Goal: Check status: Check status

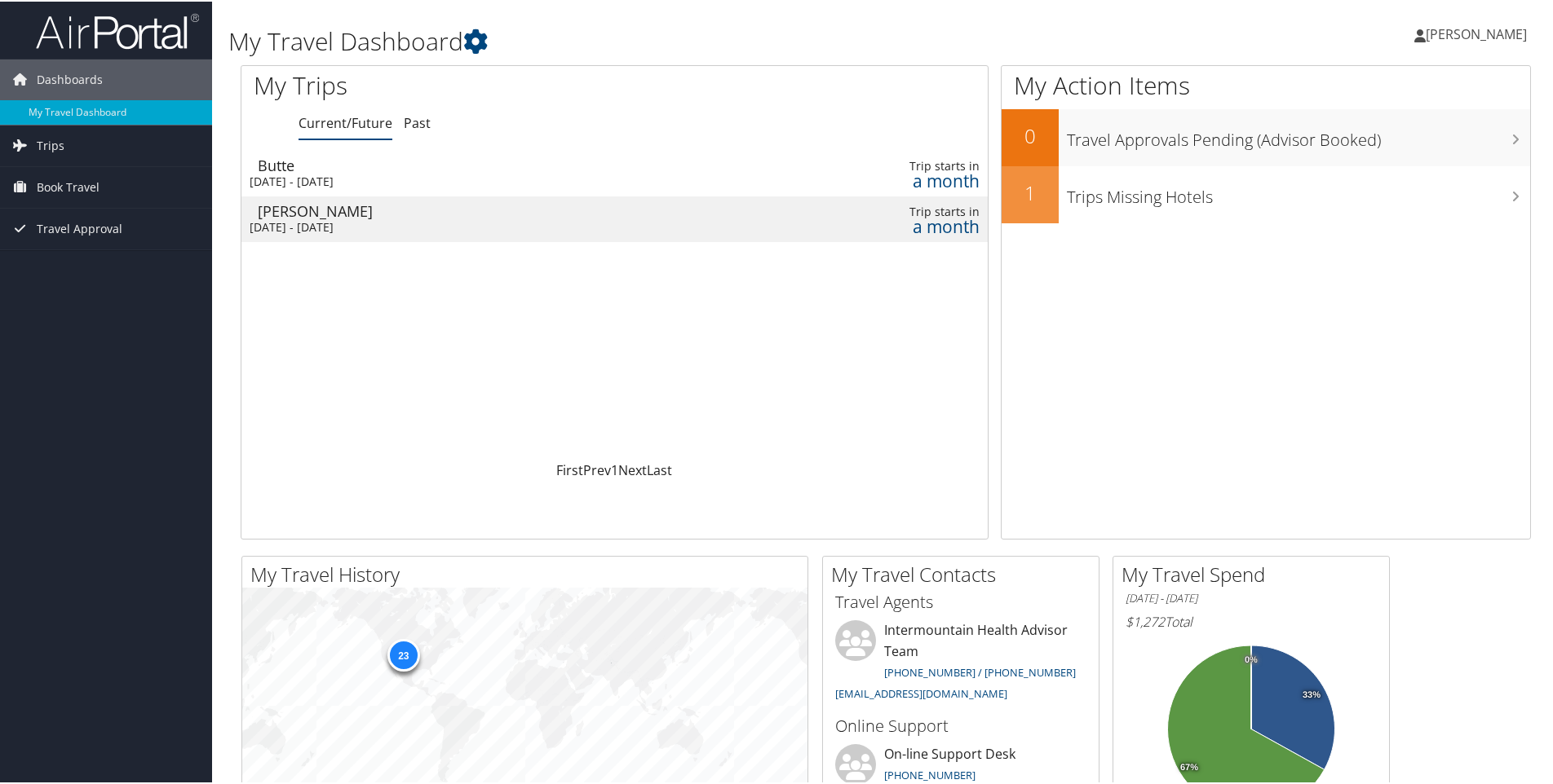
click at [565, 217] on td "[PERSON_NAME] [DATE] - [DATE]" at bounding box center [481, 217] width 478 height 46
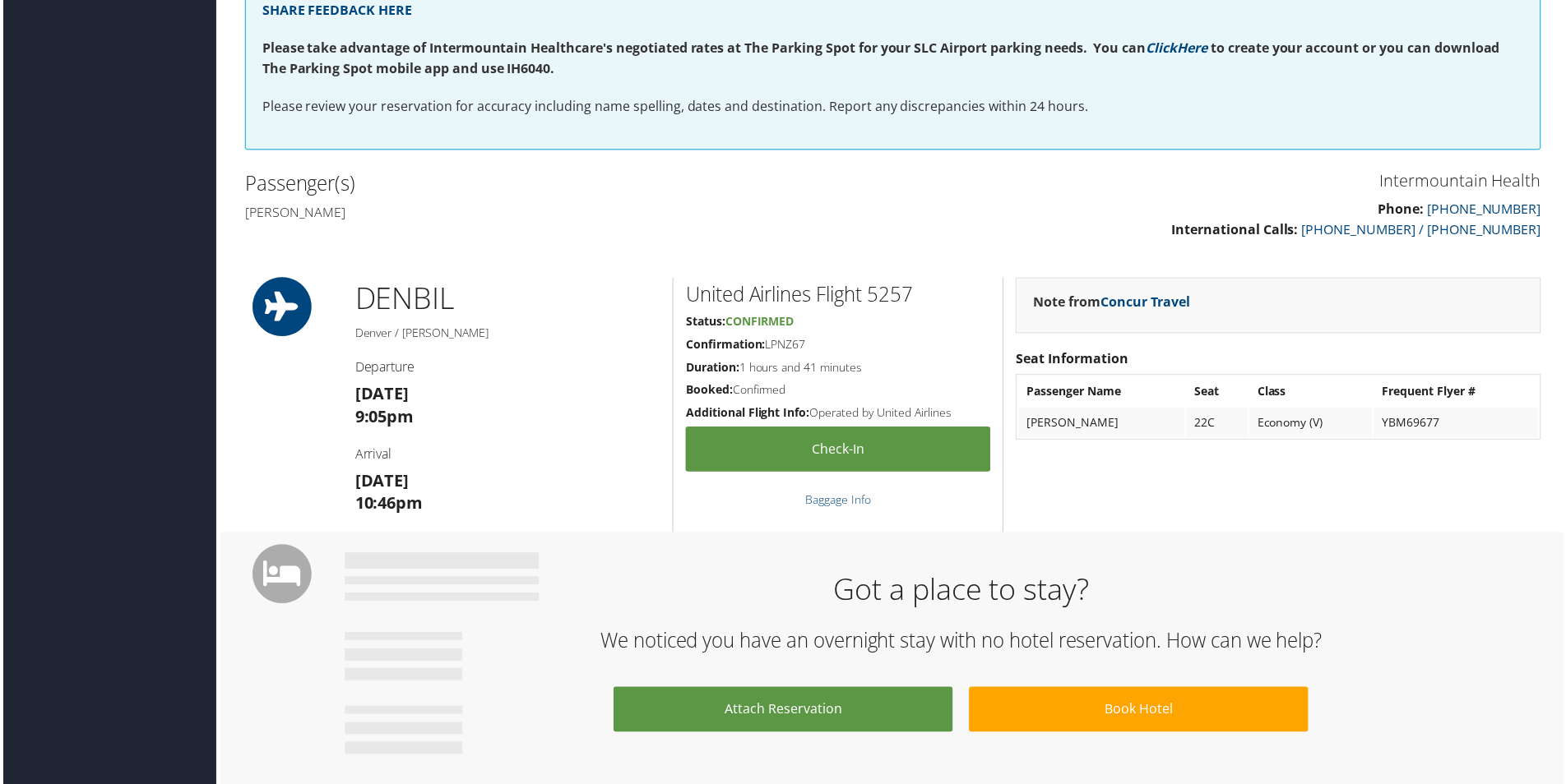
scroll to position [383, 0]
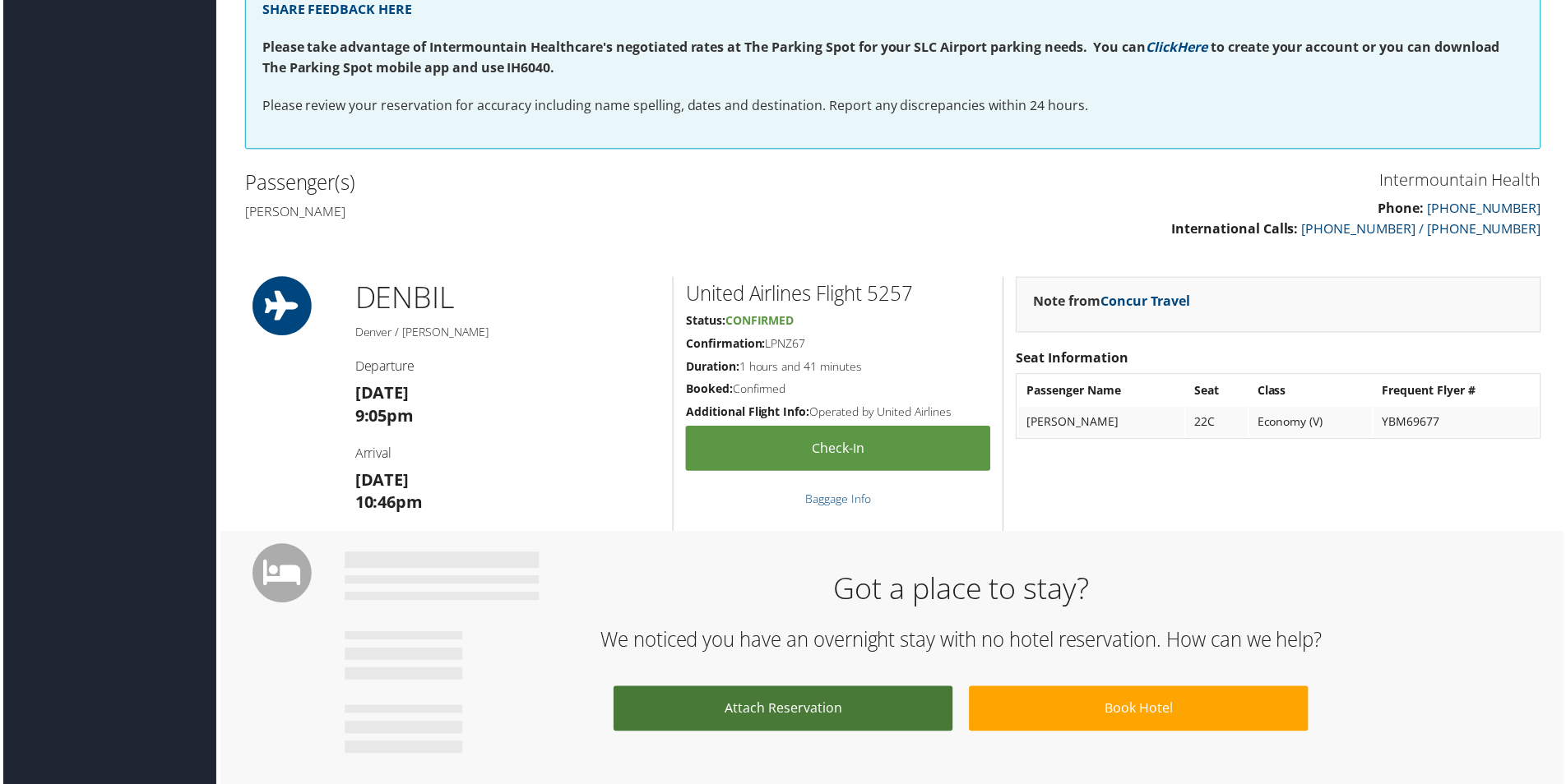
click at [787, 711] on link "Attach Reservation" at bounding box center [783, 712] width 341 height 46
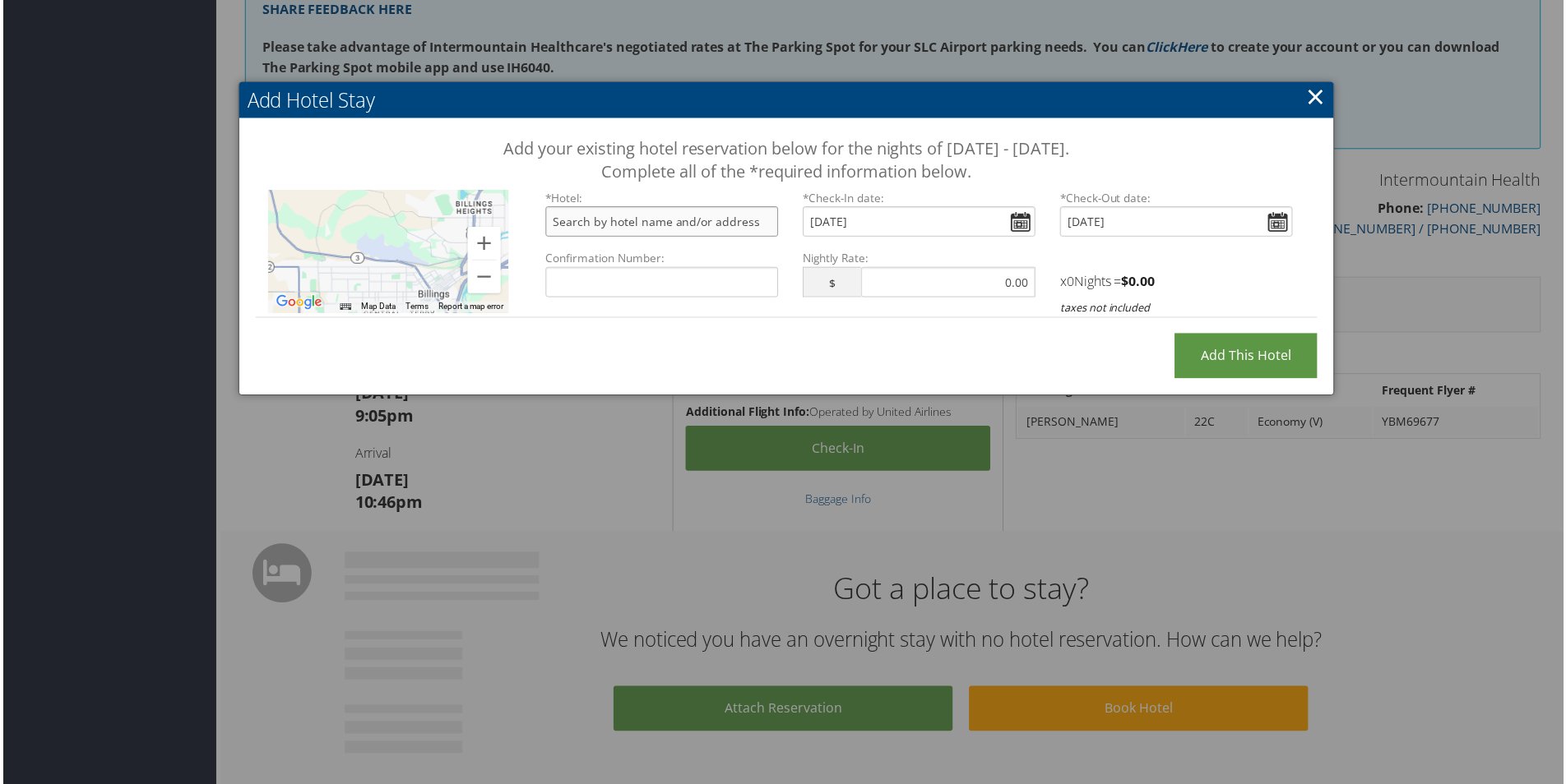
click at [666, 220] on input "text" at bounding box center [660, 223] width 234 height 30
click at [1307, 84] on link "×" at bounding box center [1316, 96] width 19 height 33
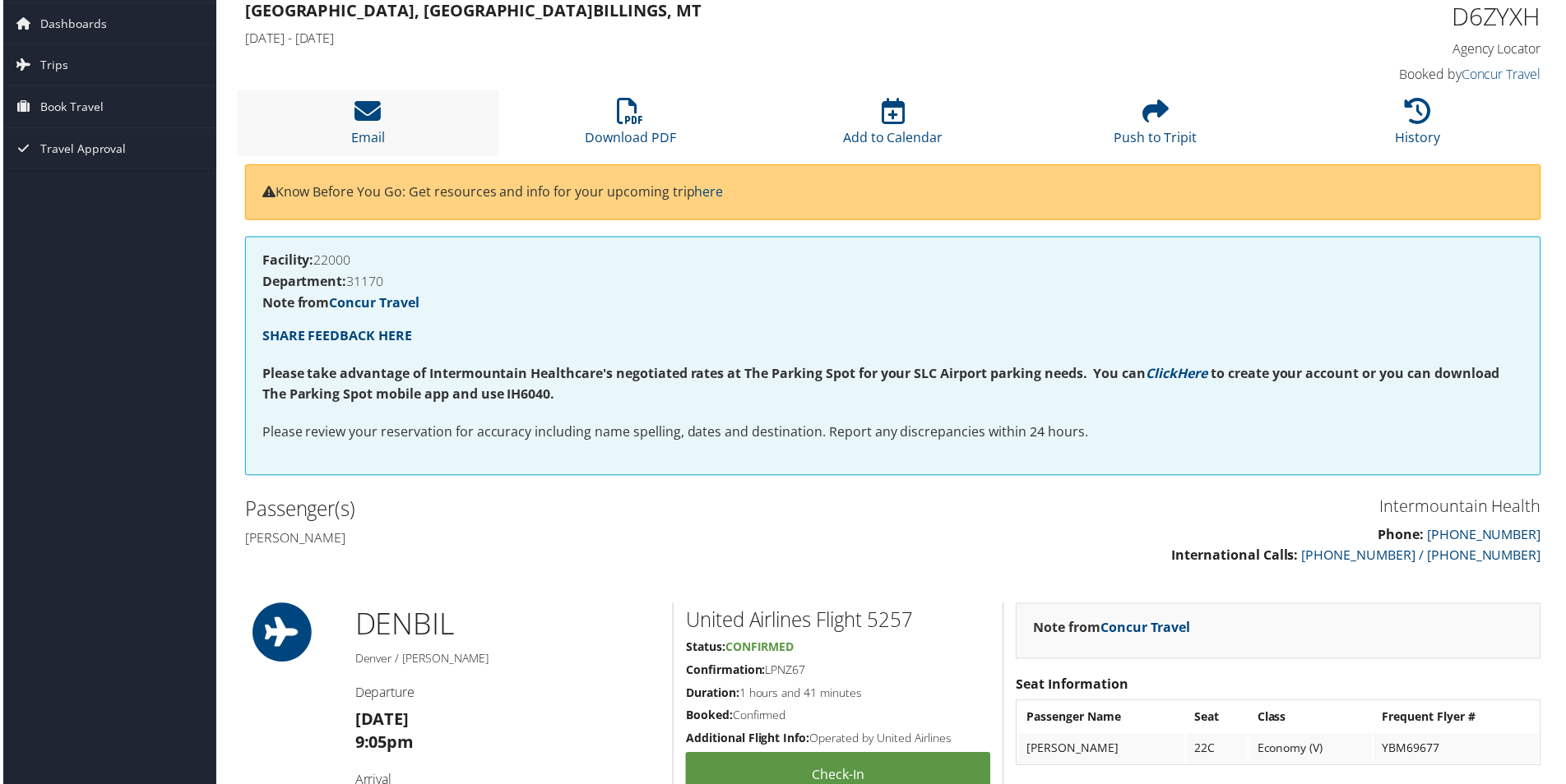
scroll to position [54, 0]
click at [51, 29] on span "Dashboards" at bounding box center [70, 24] width 67 height 41
click at [49, 88] on span "Trips" at bounding box center [51, 91] width 28 height 41
click at [49, 90] on span "Trips" at bounding box center [51, 91] width 28 height 41
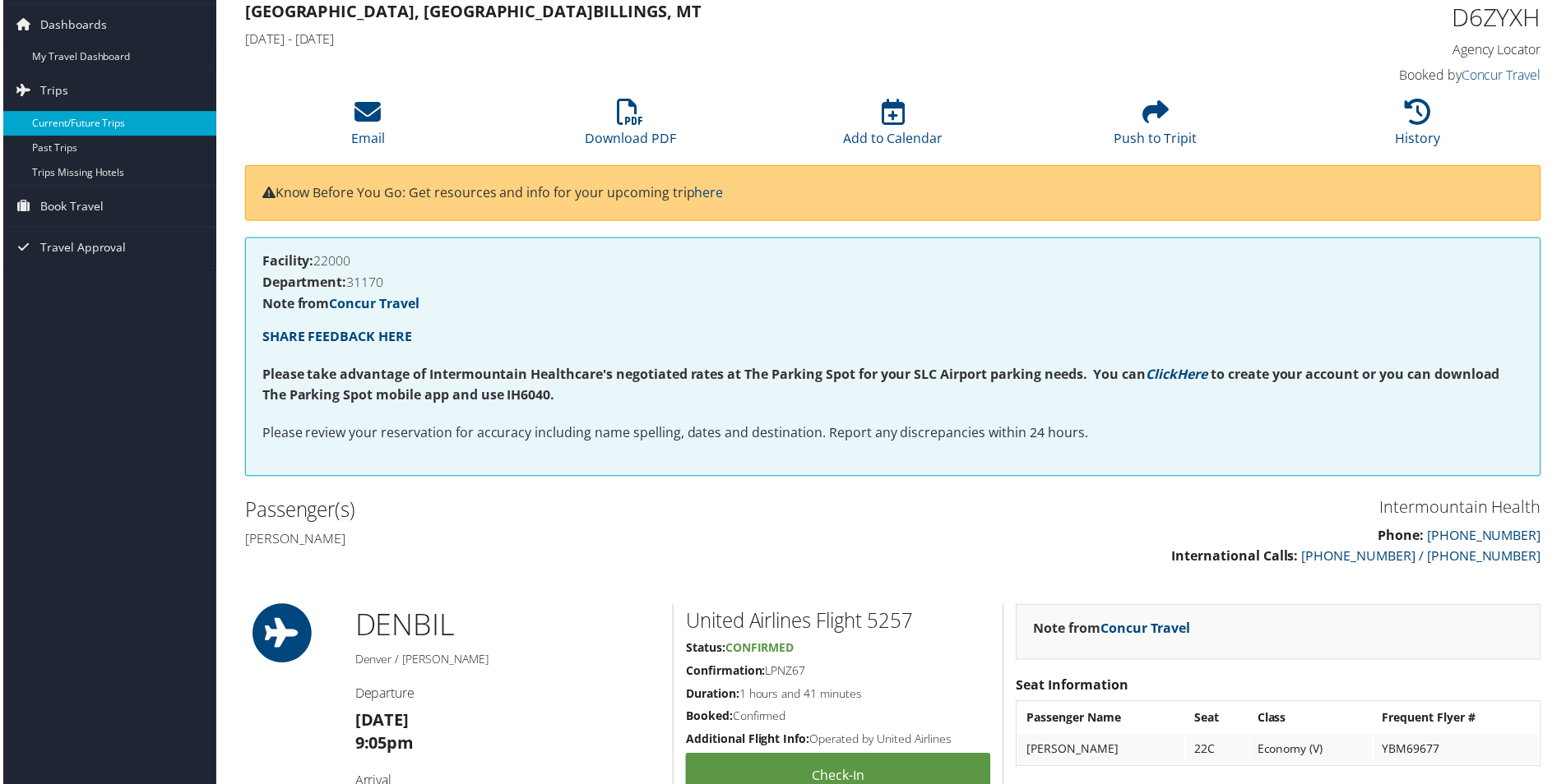
click at [49, 121] on link "Current/Future Trips" at bounding box center [107, 124] width 214 height 24
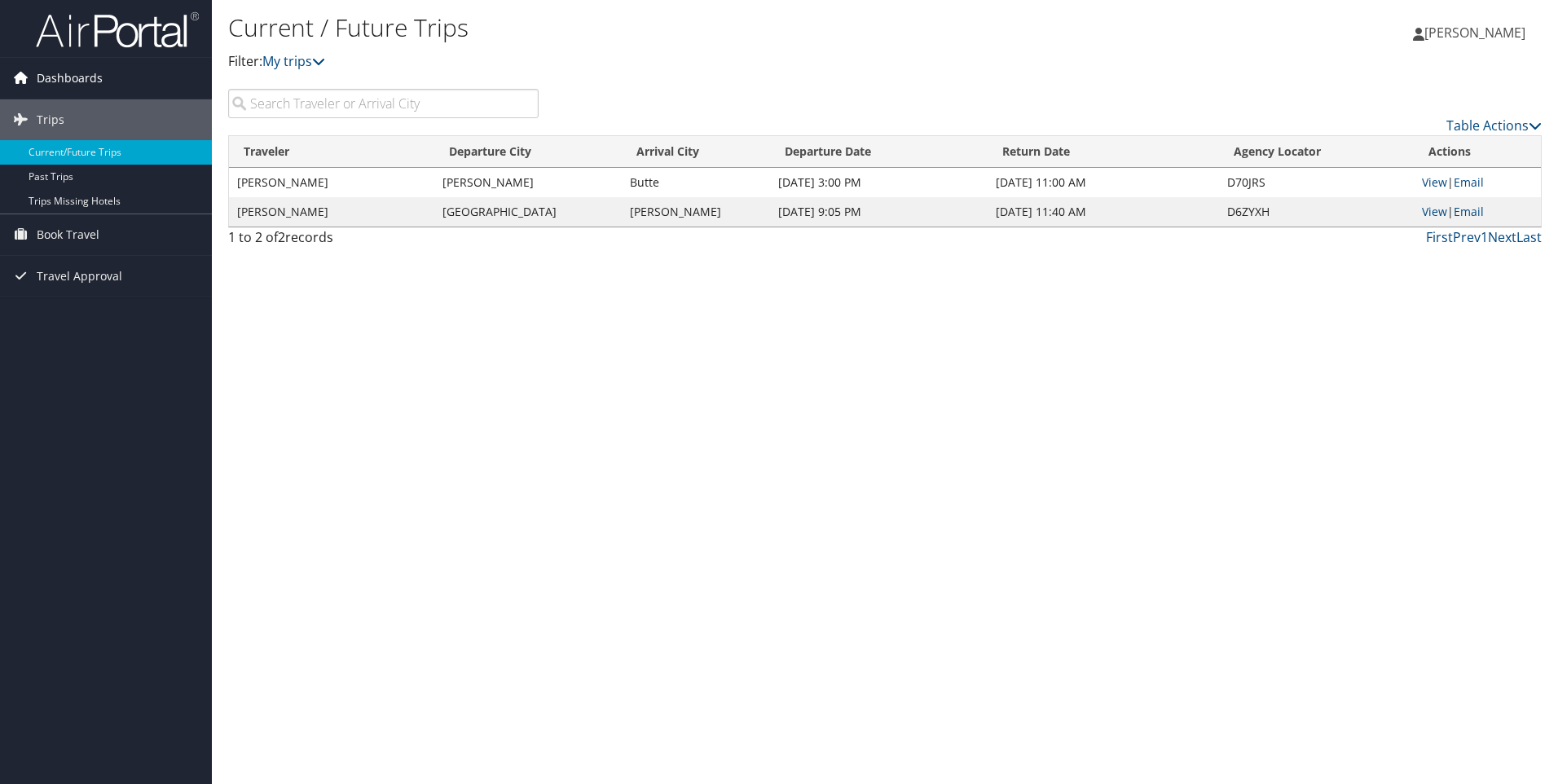
click at [66, 73] on span "Dashboards" at bounding box center [69, 78] width 66 height 41
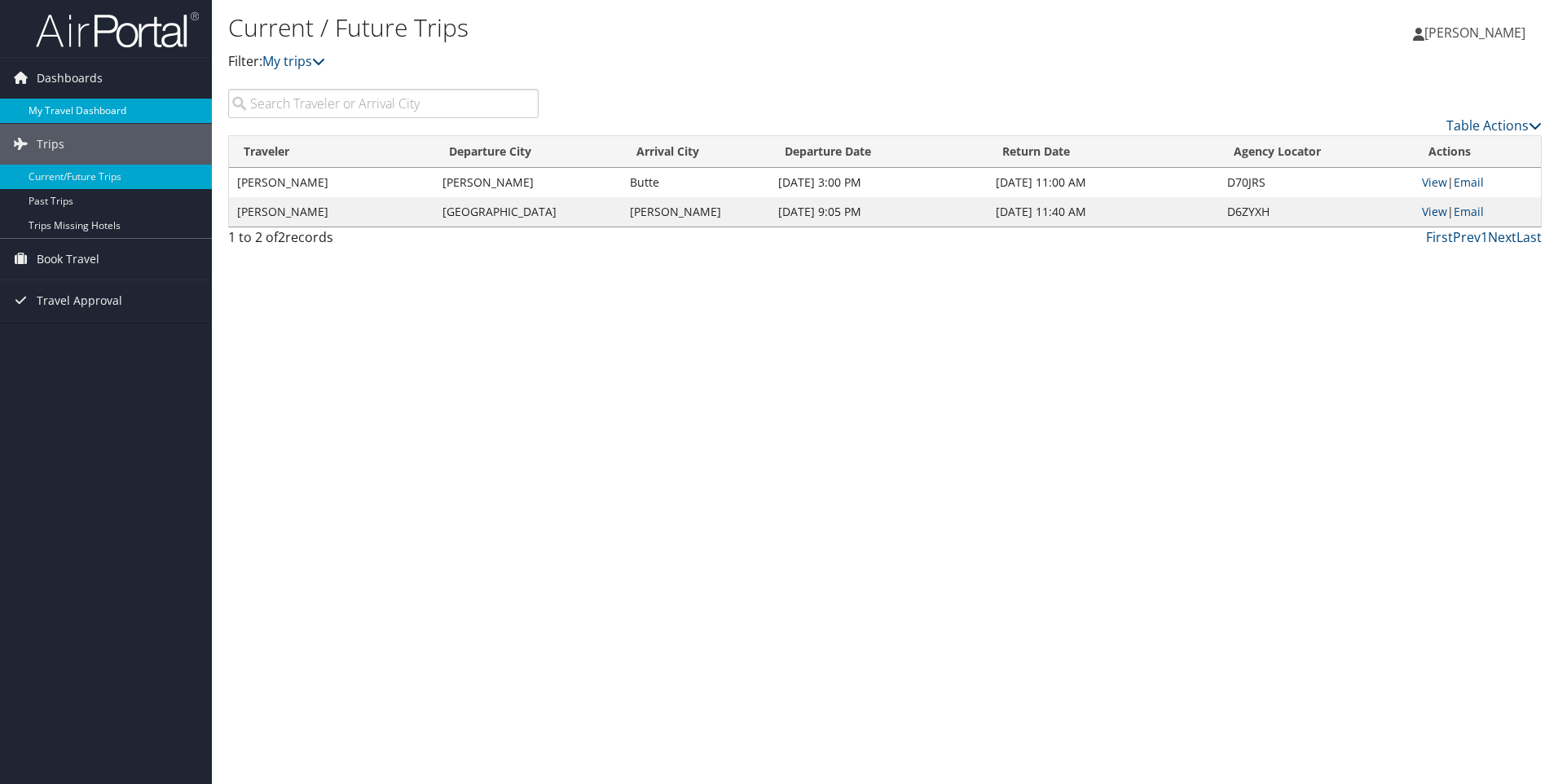
click at [56, 111] on link "My Travel Dashboard" at bounding box center [106, 110] width 212 height 24
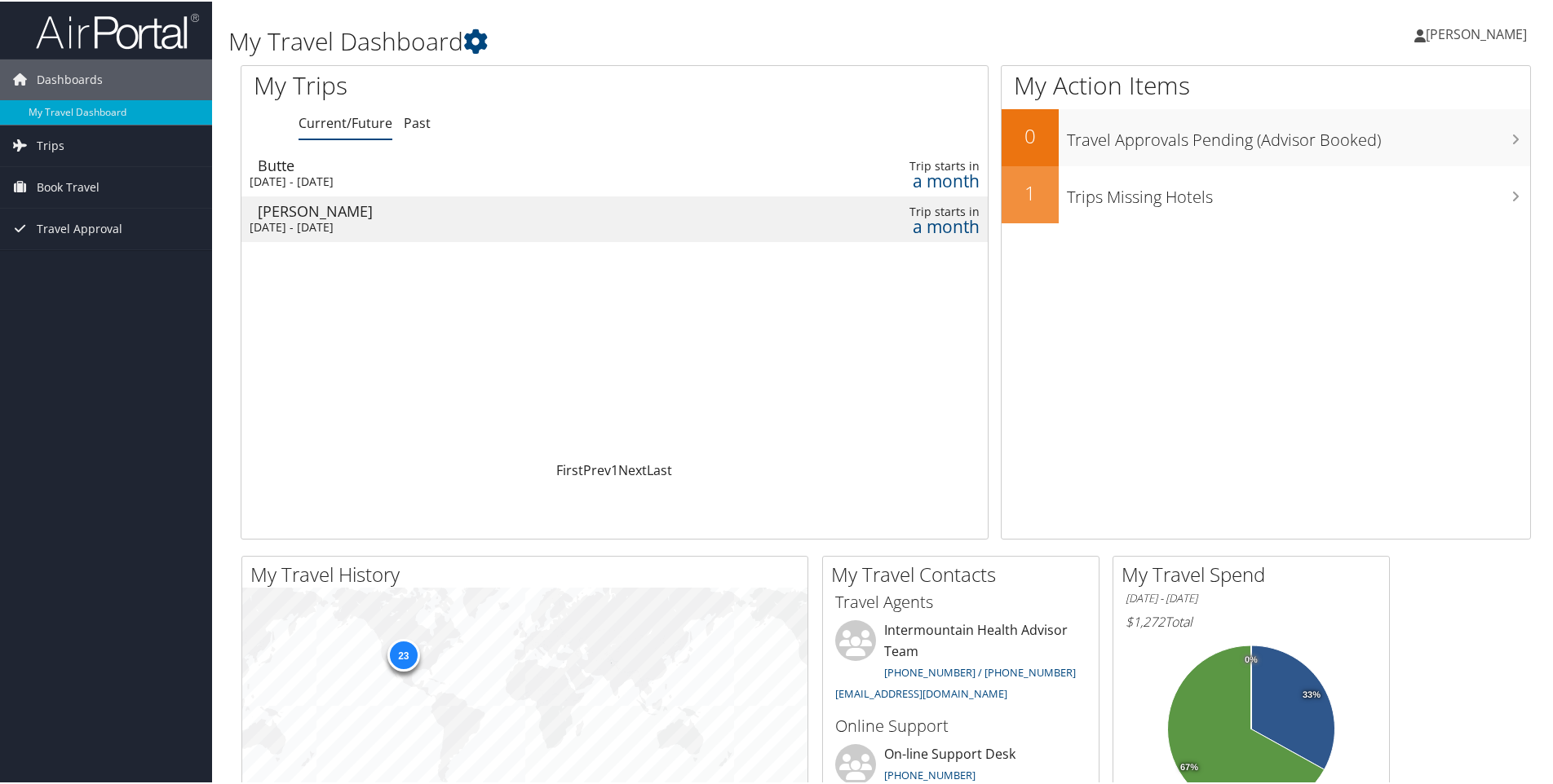
click at [597, 171] on div "Butte" at bounding box center [488, 164] width 462 height 15
click at [376, 218] on div "[DATE] - [DATE]" at bounding box center [480, 226] width 462 height 15
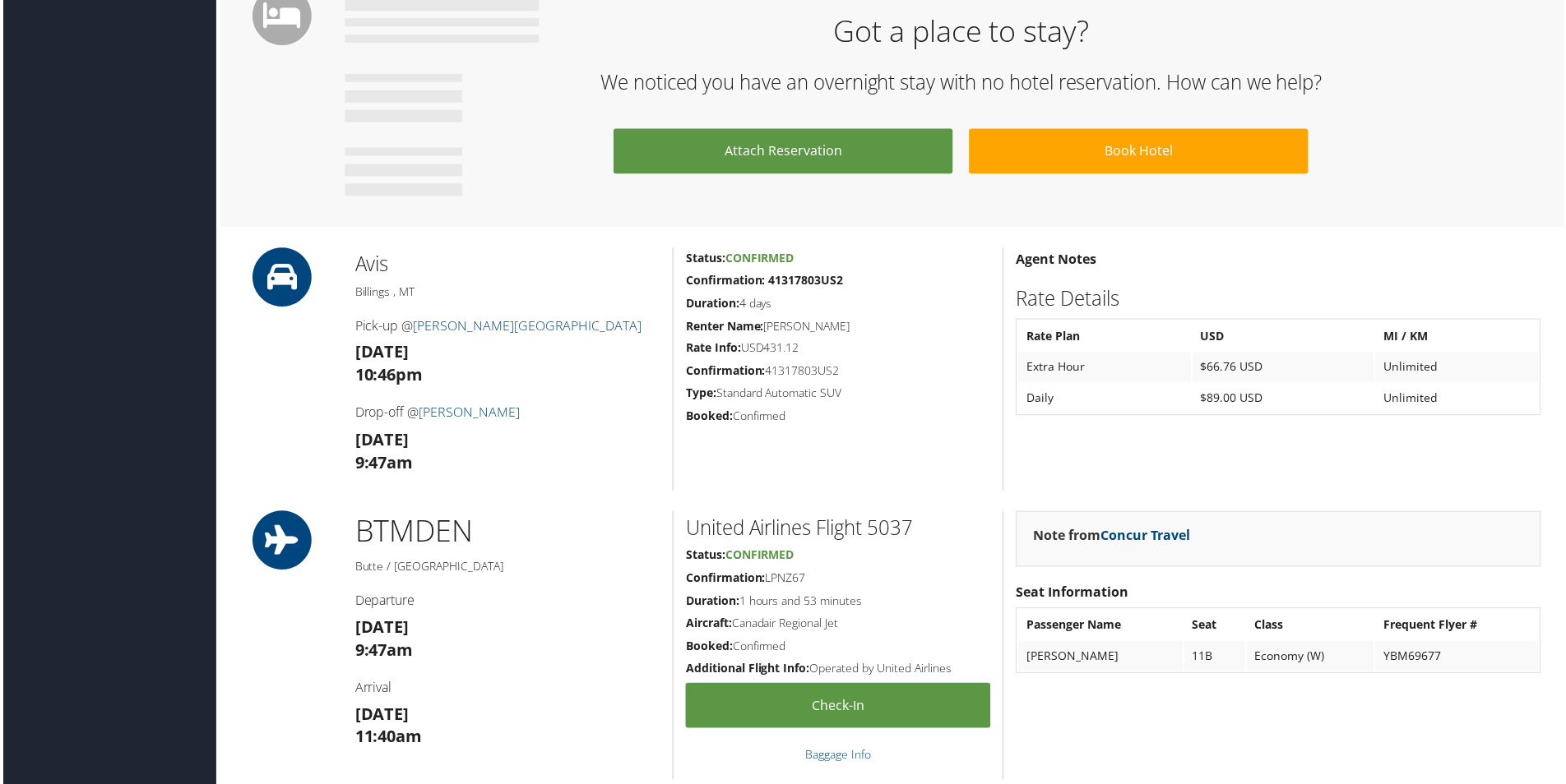
scroll to position [821, 0]
